Goal: Navigation & Orientation: Find specific page/section

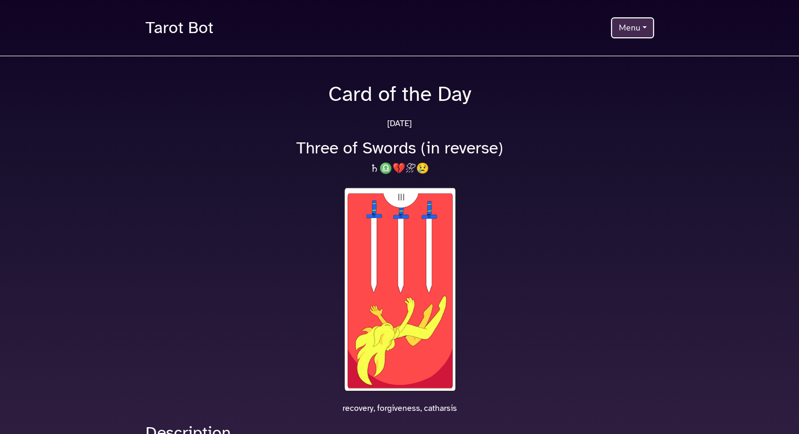
click at [617, 27] on button "Menu" at bounding box center [632, 27] width 43 height 21
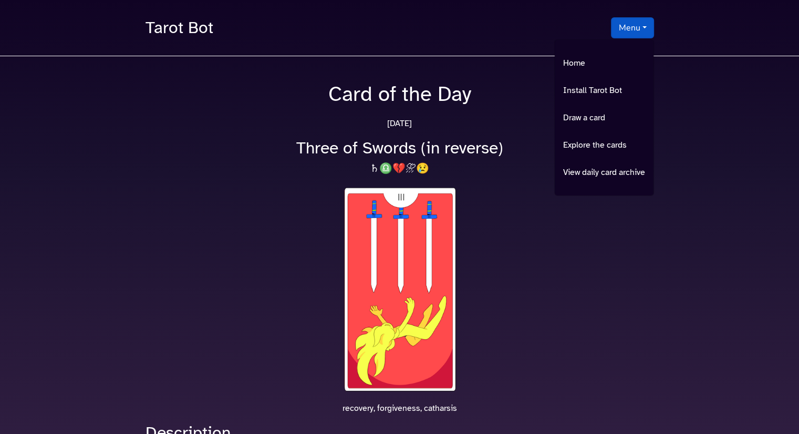
drag, startPoint x: 584, startPoint y: 205, endPoint x: 551, endPoint y: 184, distance: 38.5
click at [584, 204] on div at bounding box center [399, 293] width 521 height 216
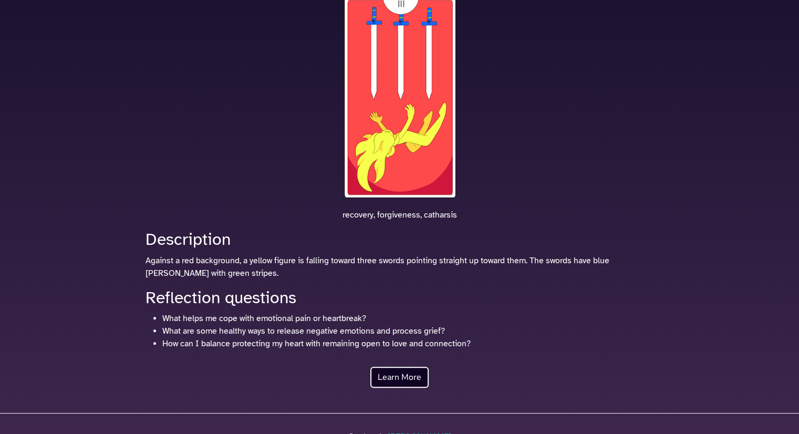
scroll to position [260, 0]
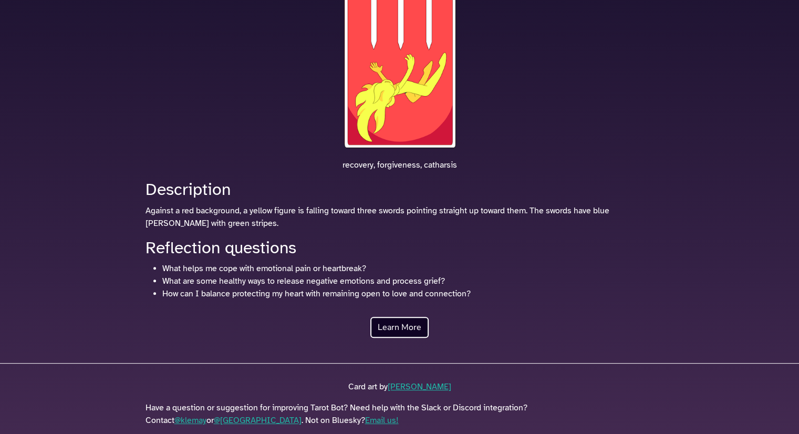
scroll to position [260, 0]
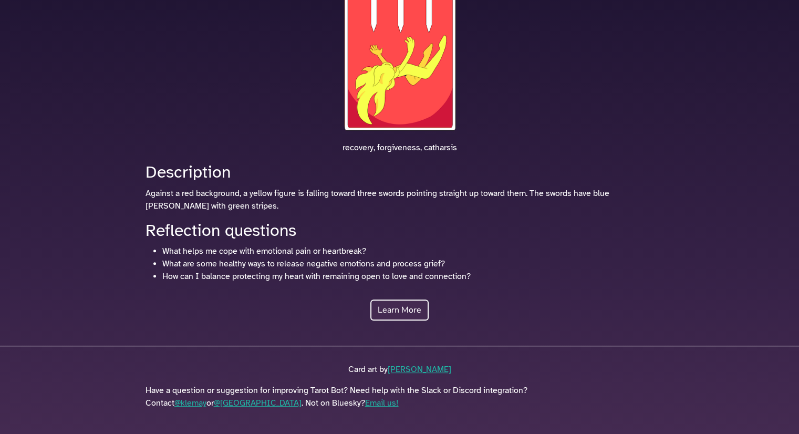
click at [394, 300] on link "Learn More" at bounding box center [399, 309] width 58 height 21
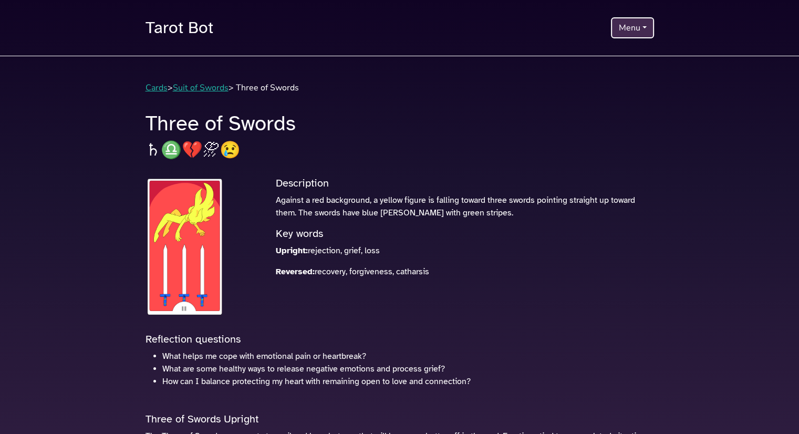
click at [626, 28] on button "Menu" at bounding box center [632, 27] width 43 height 21
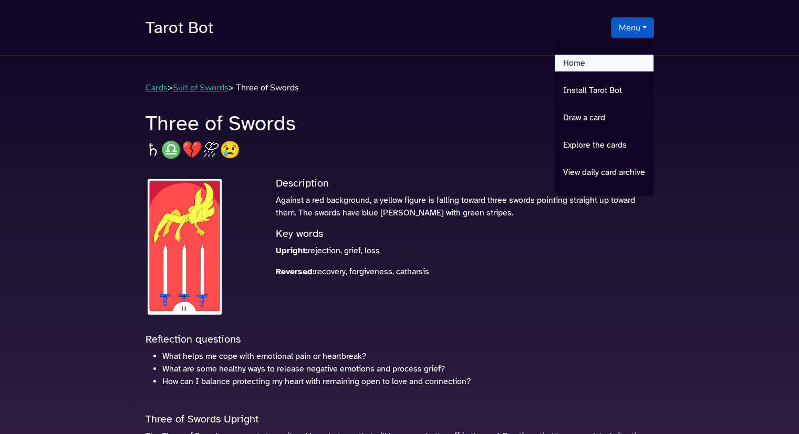
click at [590, 61] on link "Home" at bounding box center [603, 63] width 99 height 17
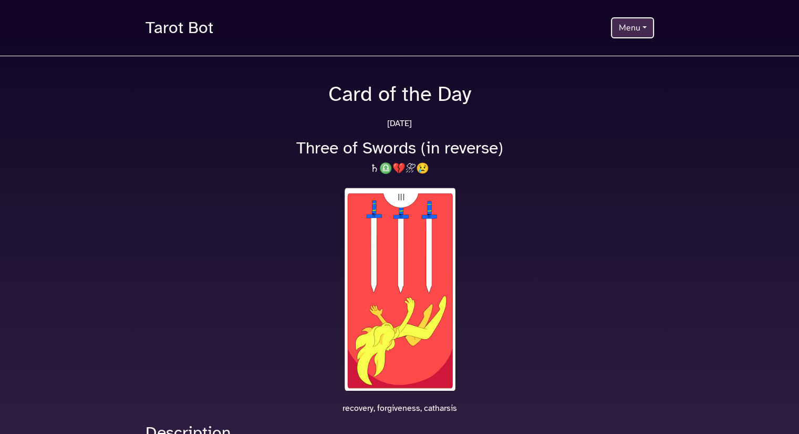
click at [628, 24] on button "Menu" at bounding box center [632, 27] width 43 height 21
